Goal: Find specific page/section

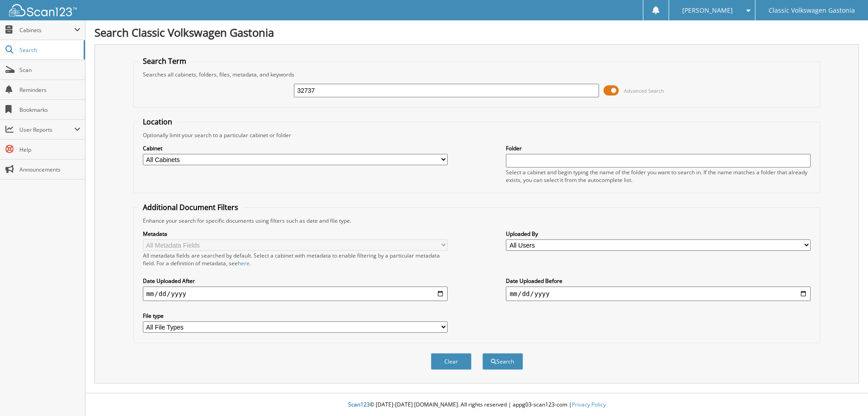
type input "32737"
click at [483, 353] on button "Search" at bounding box center [503, 361] width 41 height 17
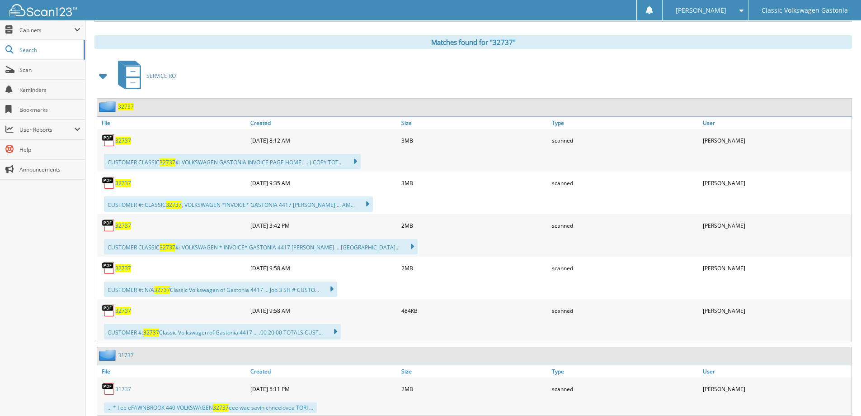
scroll to position [362, 0]
click at [118, 142] on span "32737" at bounding box center [123, 140] width 16 height 8
click at [123, 139] on span "32737" at bounding box center [123, 140] width 16 height 8
click at [119, 307] on span "32737" at bounding box center [123, 310] width 16 height 8
click at [120, 268] on span "32737" at bounding box center [123, 268] width 16 height 8
